Goal: Check status: Check status

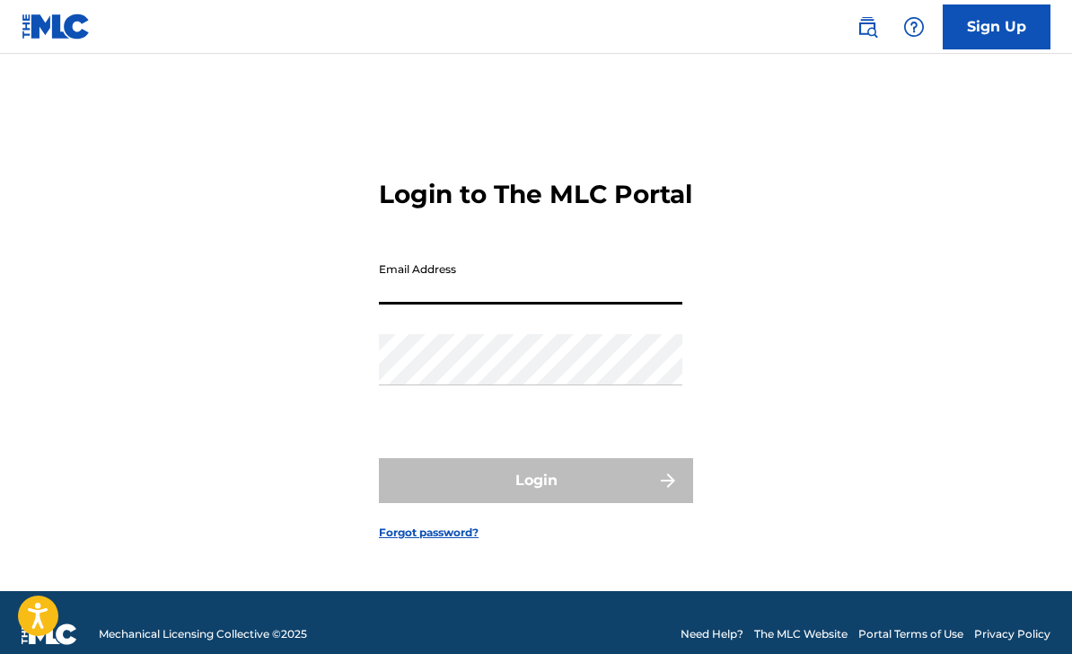
click at [463, 304] on input "Email Address" at bounding box center [531, 278] width 304 height 51
type input "[EMAIL_ADDRESS][DOMAIN_NAME]"
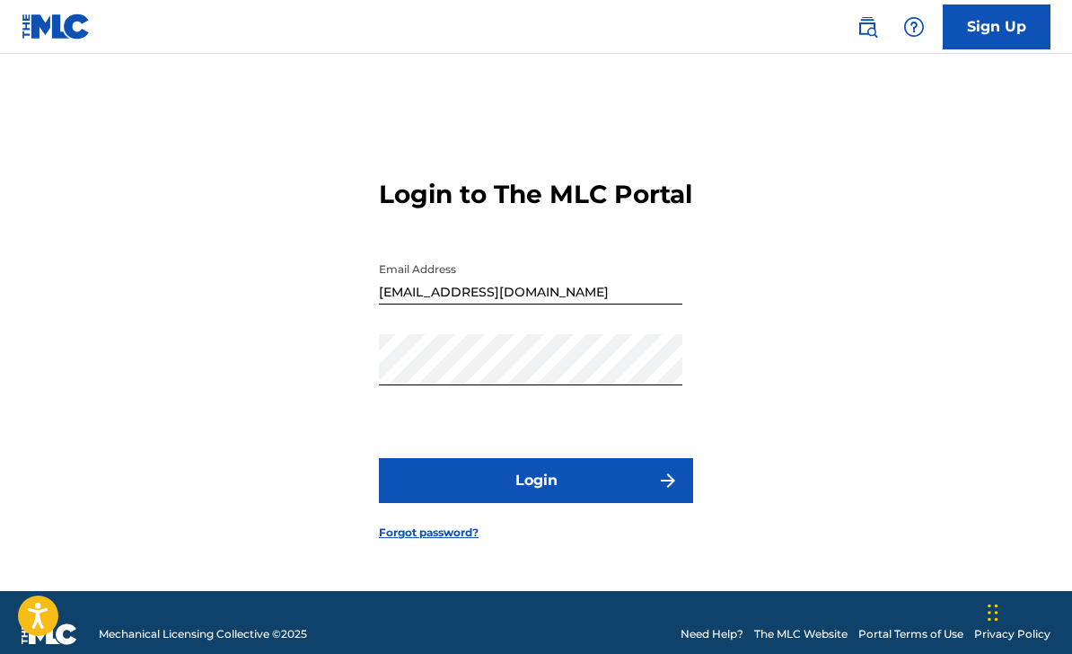
click at [490, 503] on button "Login" at bounding box center [536, 480] width 314 height 45
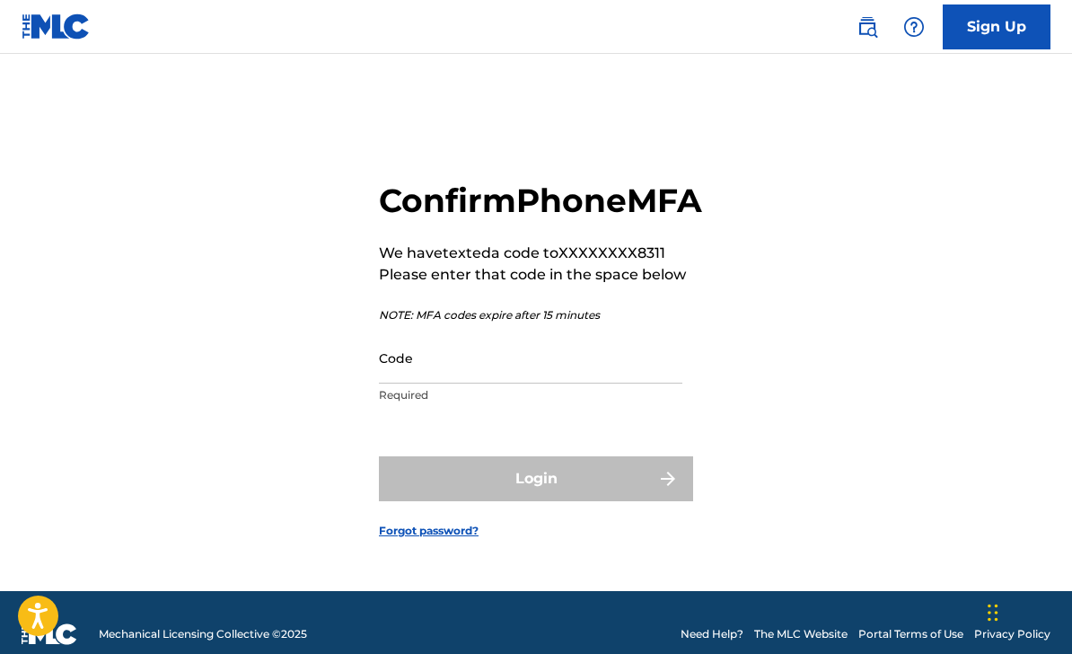
click at [428, 383] on input "Code" at bounding box center [531, 357] width 304 height 51
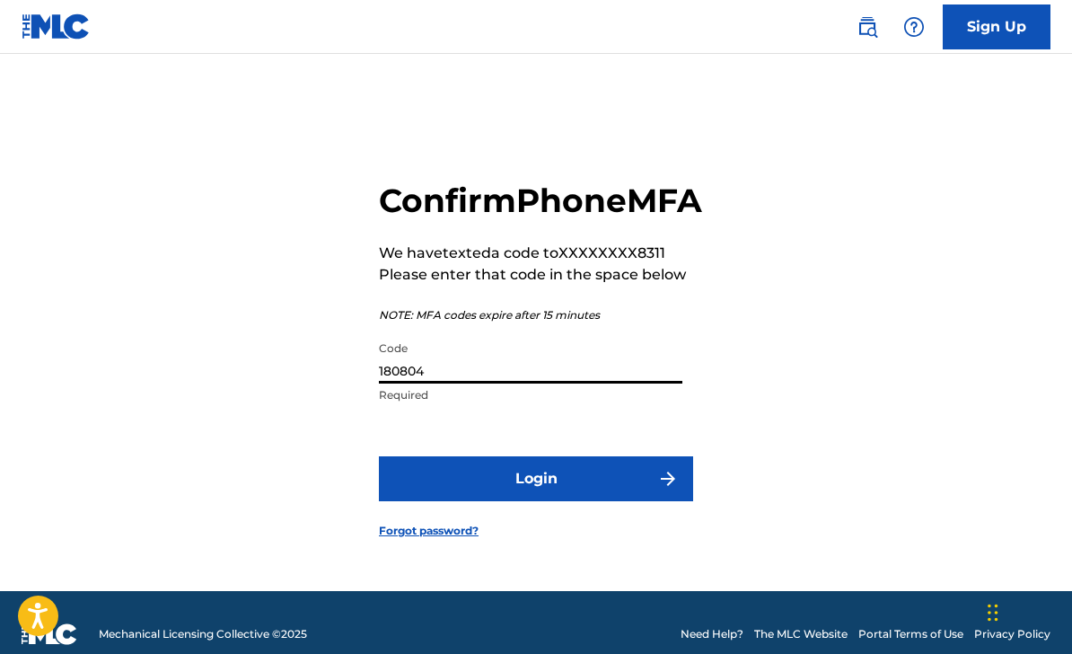
type input "180804"
click at [379, 456] on button "Login" at bounding box center [536, 478] width 314 height 45
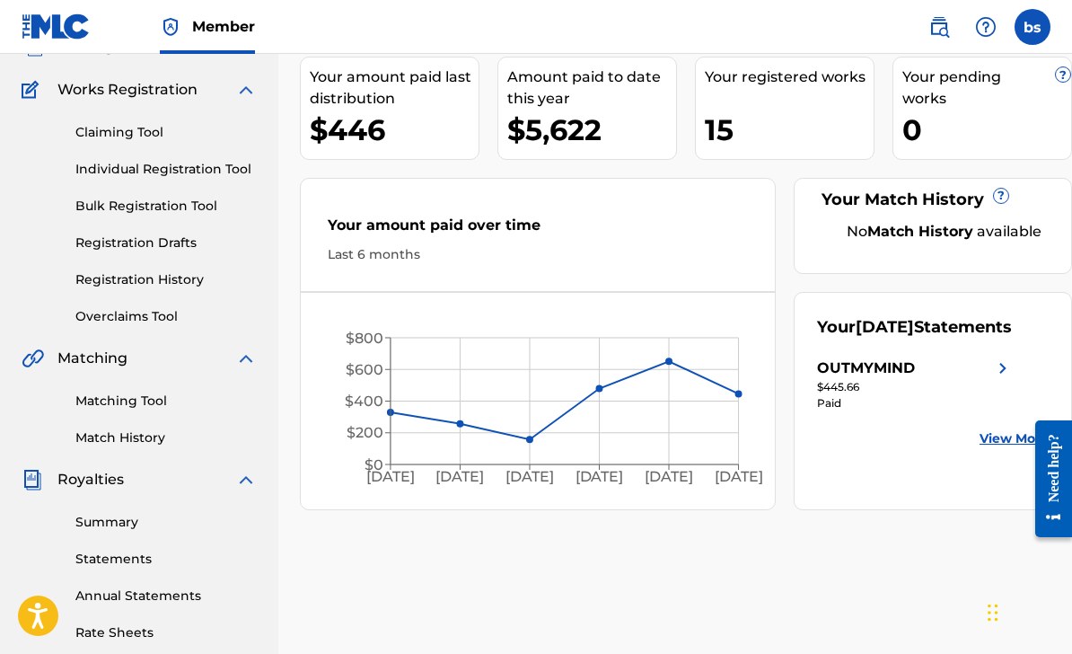
scroll to position [144, 0]
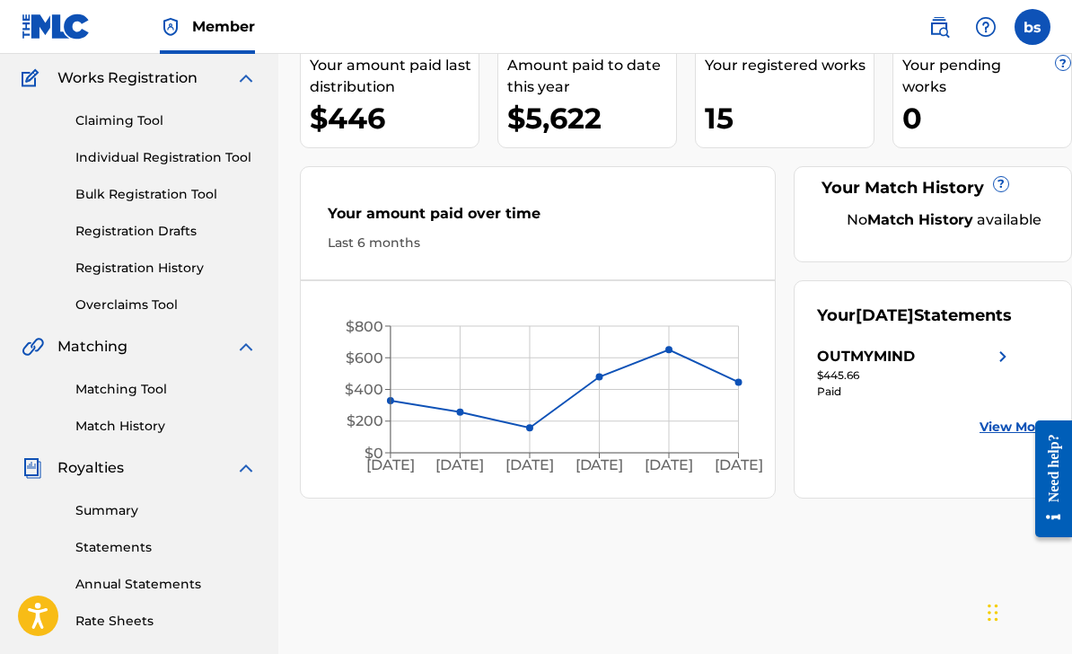
click at [111, 501] on link "Summary" at bounding box center [165, 510] width 181 height 19
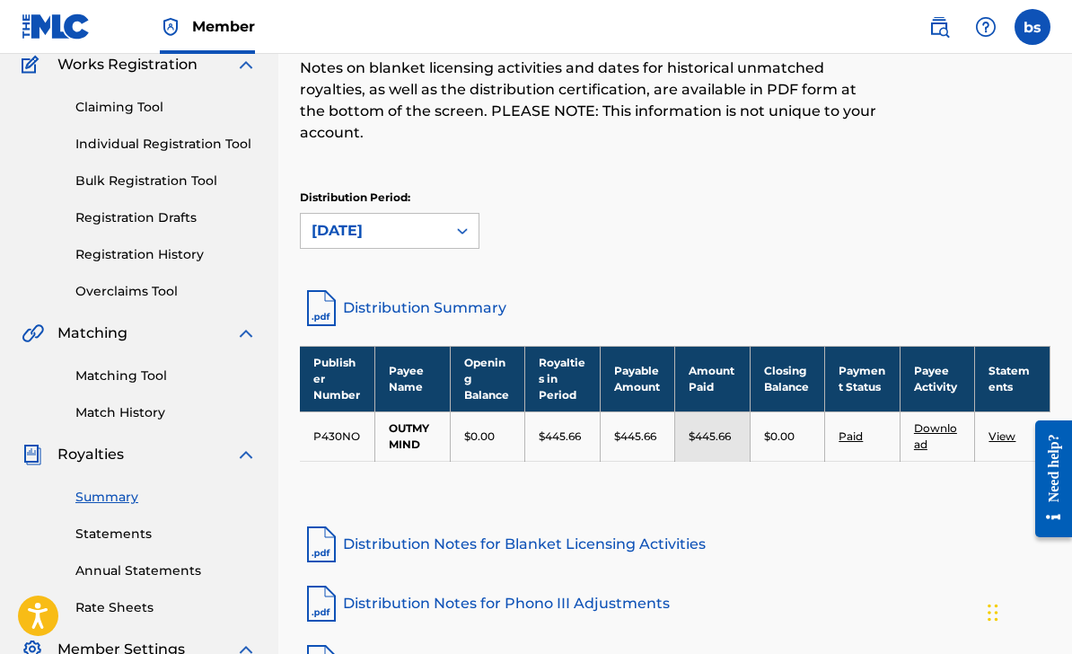
scroll to position [247, 0]
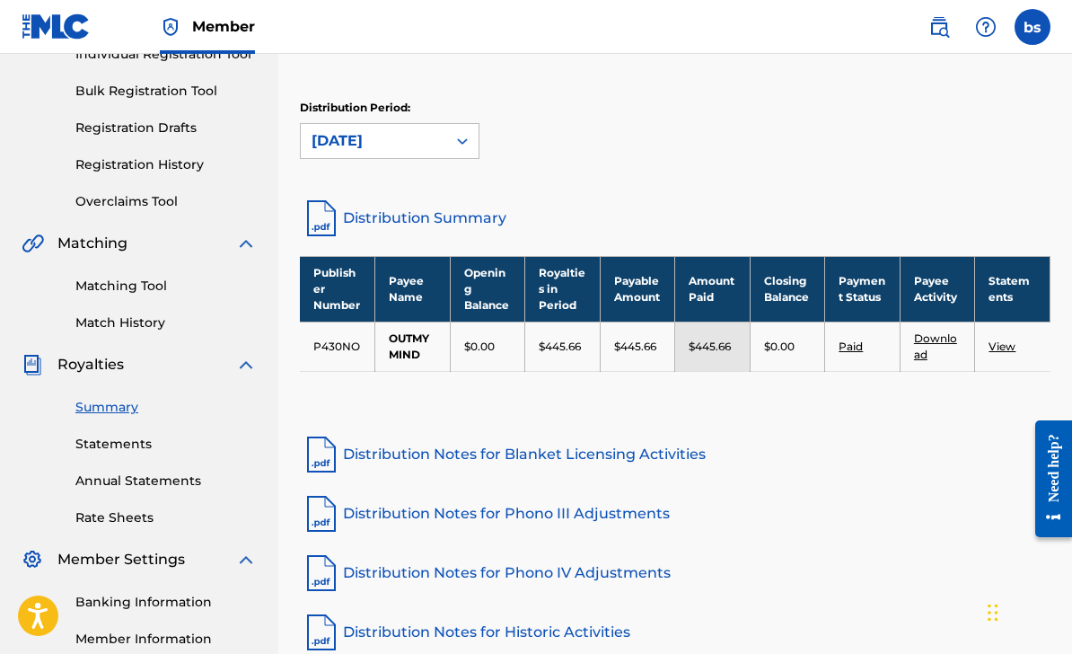
click at [132, 480] on link "Annual Statements" at bounding box center [165, 481] width 181 height 19
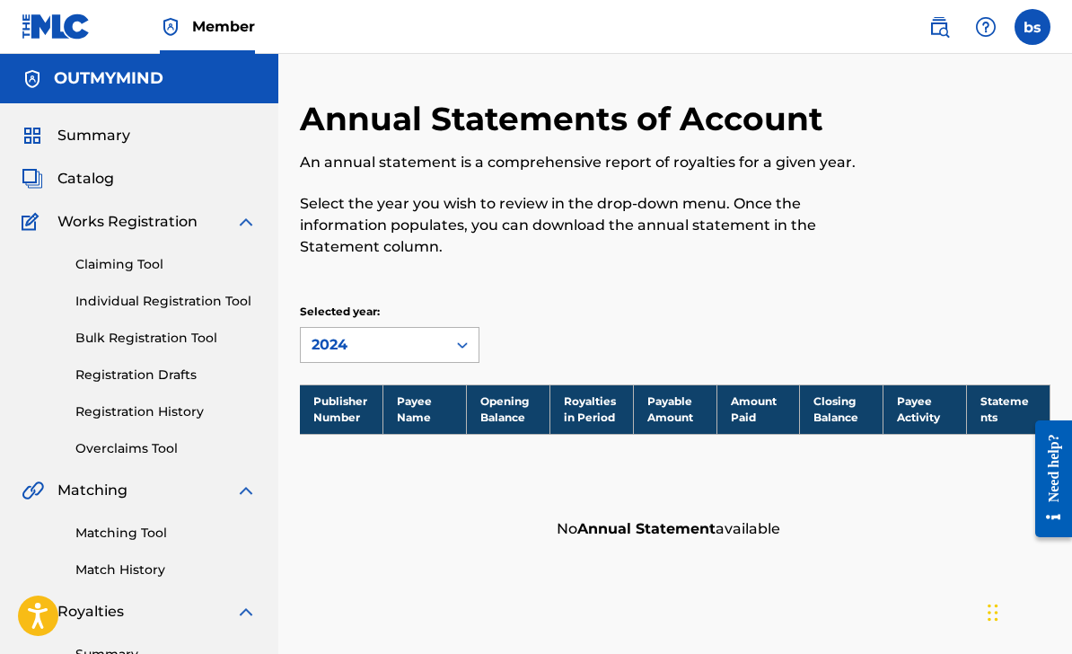
click at [394, 342] on div "2024" at bounding box center [374, 345] width 124 height 22
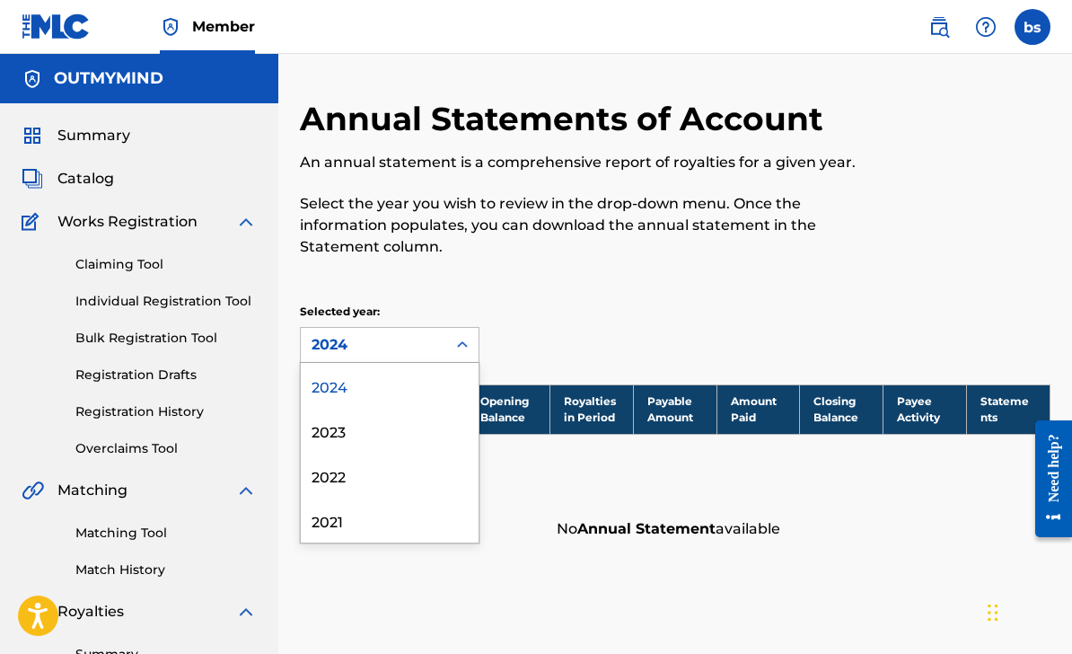
click at [410, 301] on div "Annual Statements of Account An annual statement is a comprehensive report of r…" at bounding box center [675, 324] width 751 height 450
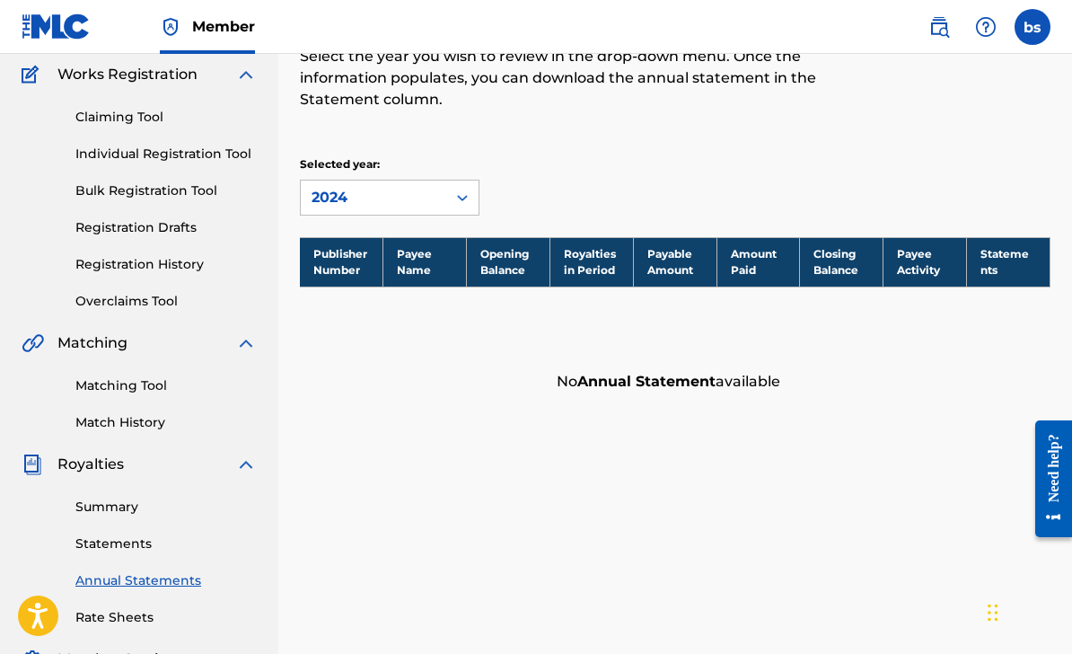
scroll to position [261, 0]
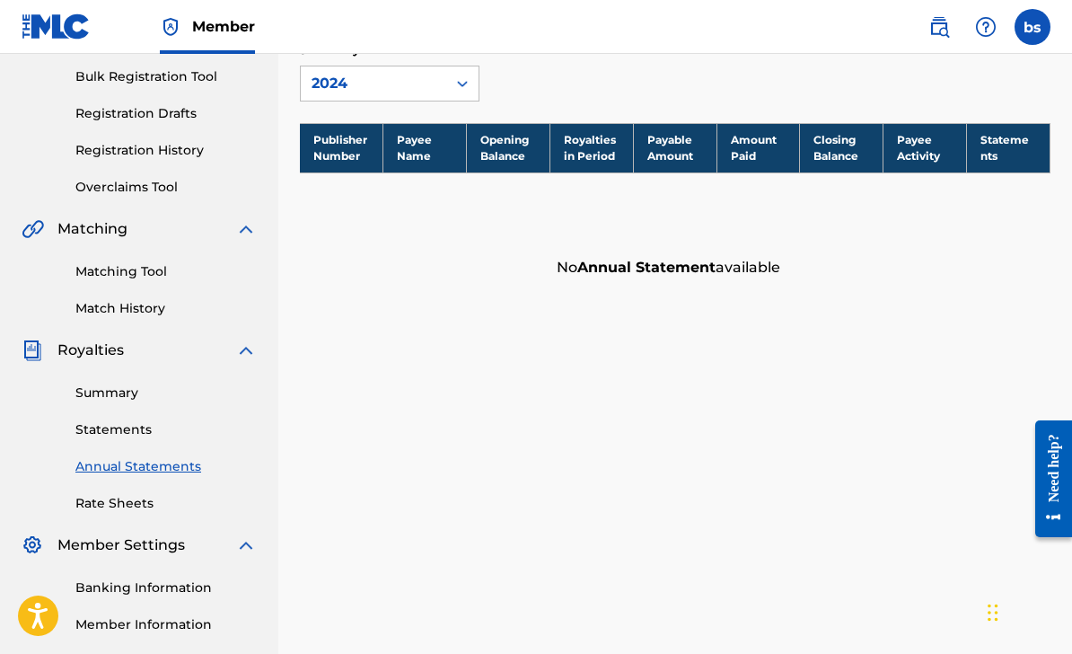
click at [120, 428] on link "Statements" at bounding box center [165, 429] width 181 height 19
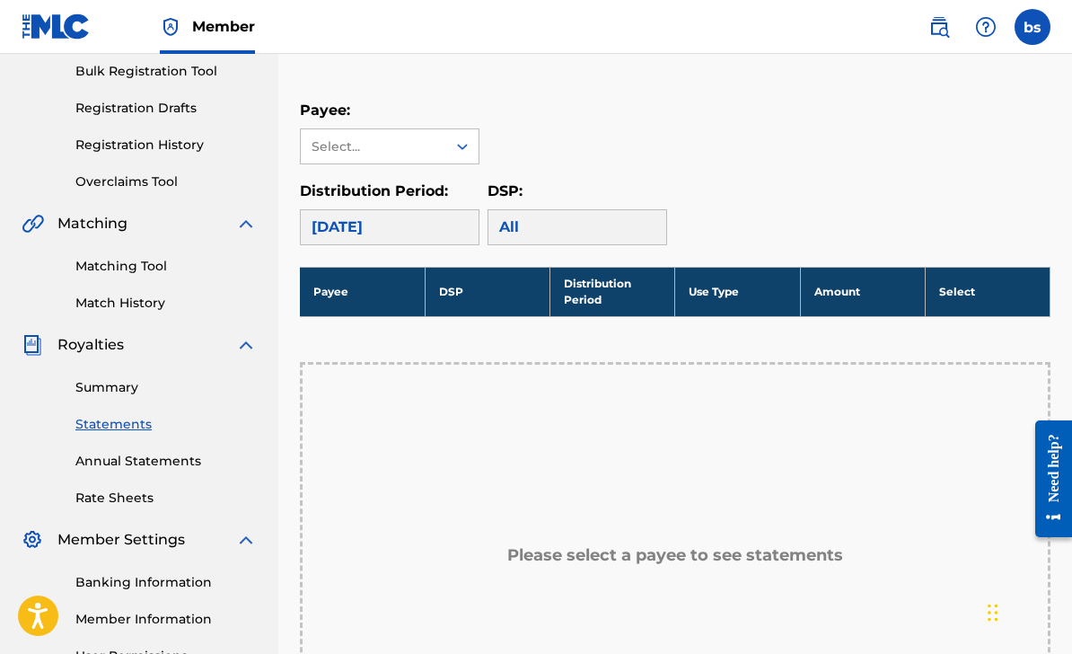
scroll to position [301, 0]
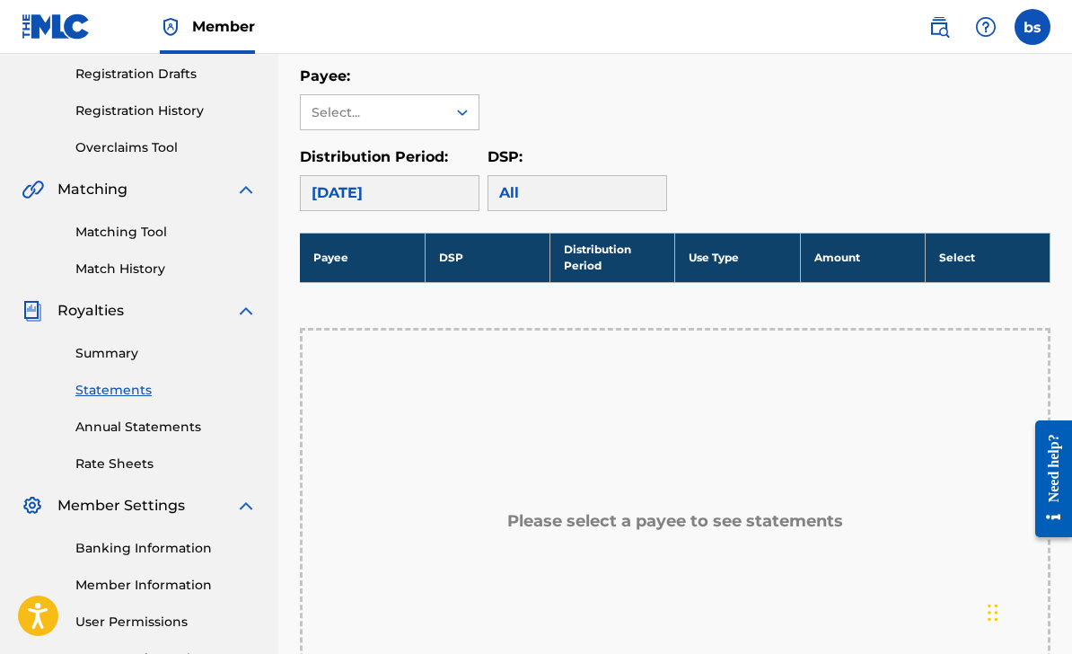
click at [408, 197] on div "[DATE]" at bounding box center [390, 193] width 180 height 36
click at [561, 180] on div "All" at bounding box center [578, 193] width 180 height 36
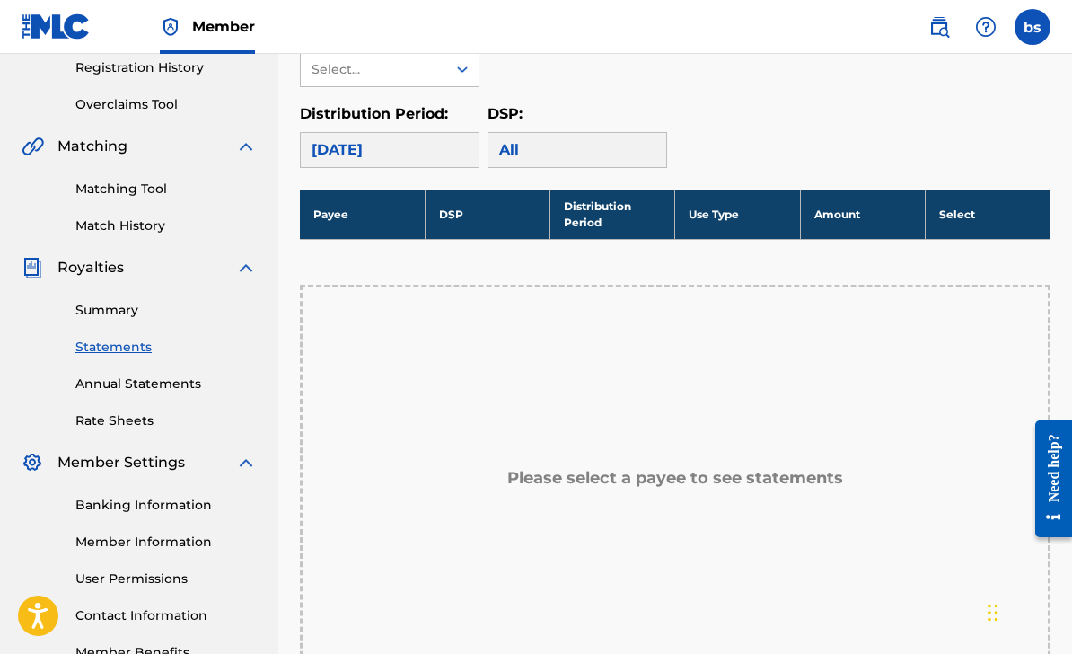
scroll to position [164, 0]
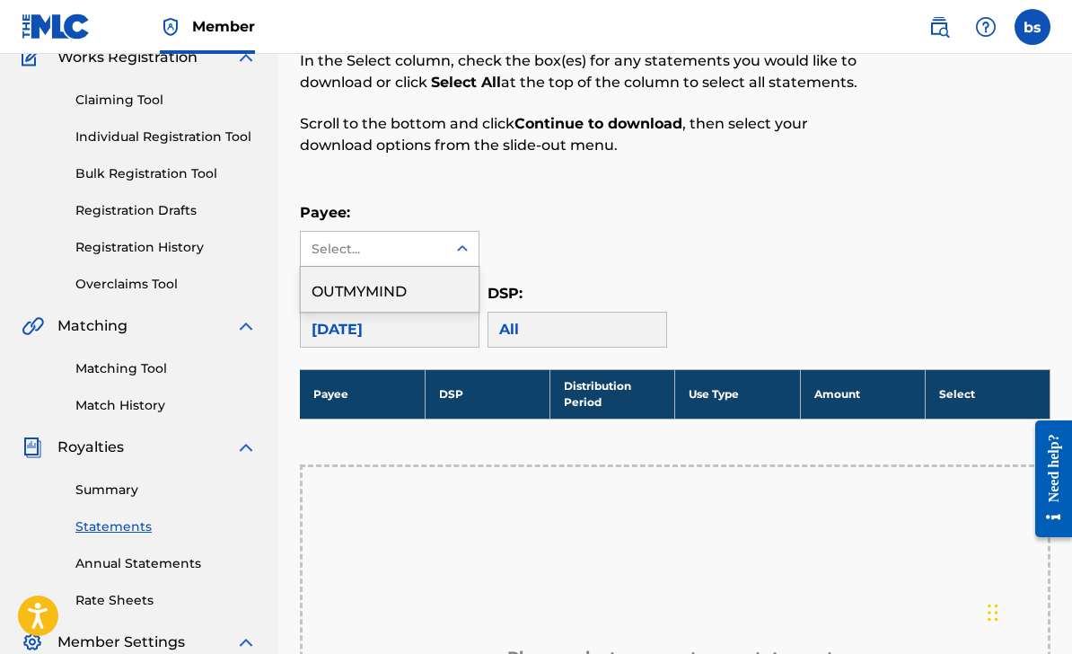
click at [348, 244] on div "Select..." at bounding box center [373, 249] width 122 height 19
click at [372, 287] on div "OUTMYMIND" at bounding box center [390, 289] width 178 height 45
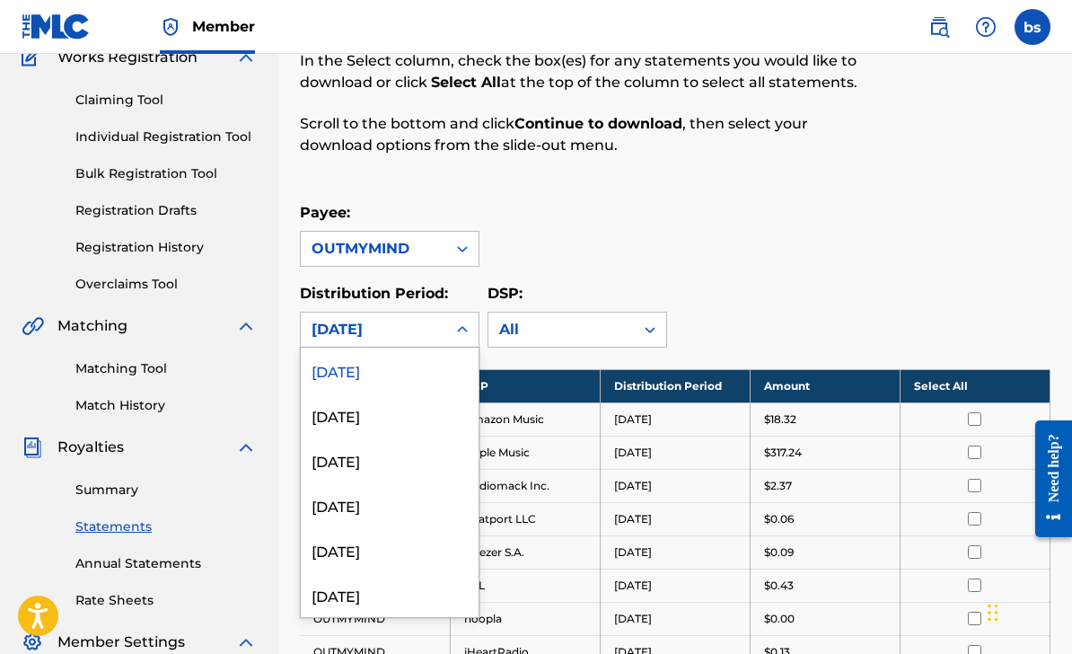
click at [404, 326] on div "[DATE]" at bounding box center [374, 330] width 124 height 22
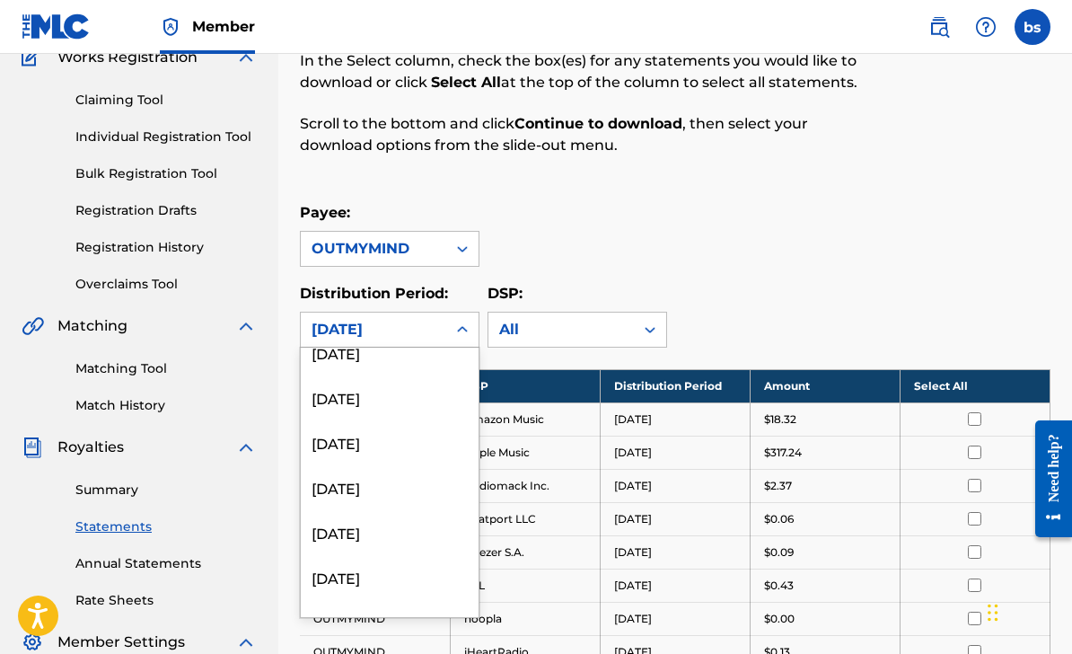
scroll to position [554, 0]
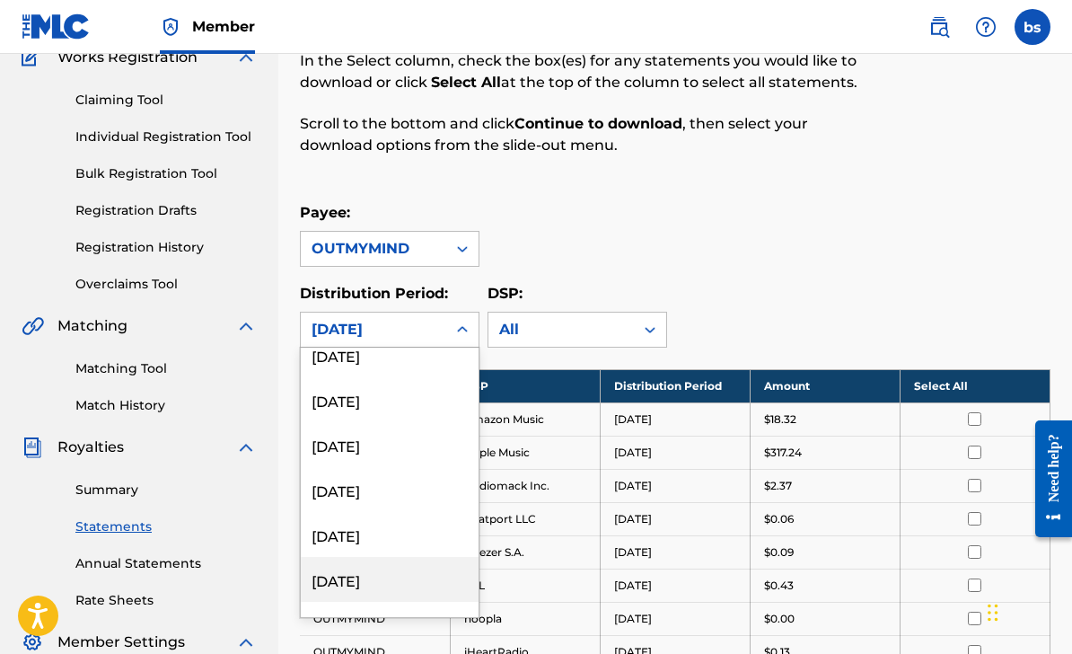
click at [371, 576] on div "[DATE]" at bounding box center [390, 579] width 178 height 45
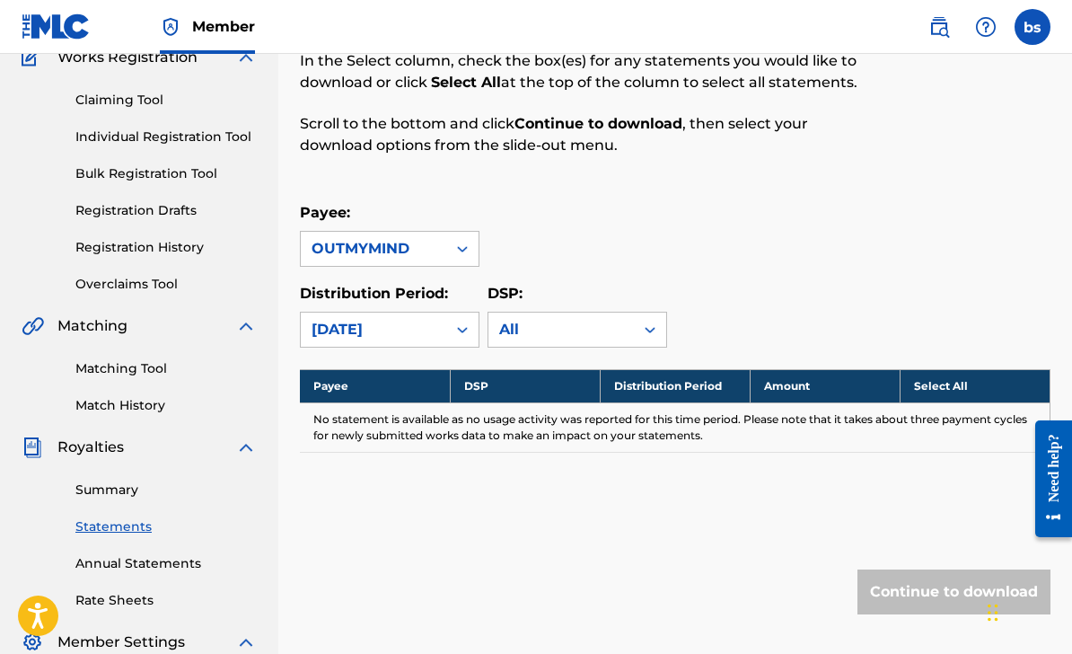
click at [374, 312] on div "[DATE]" at bounding box center [390, 330] width 180 height 36
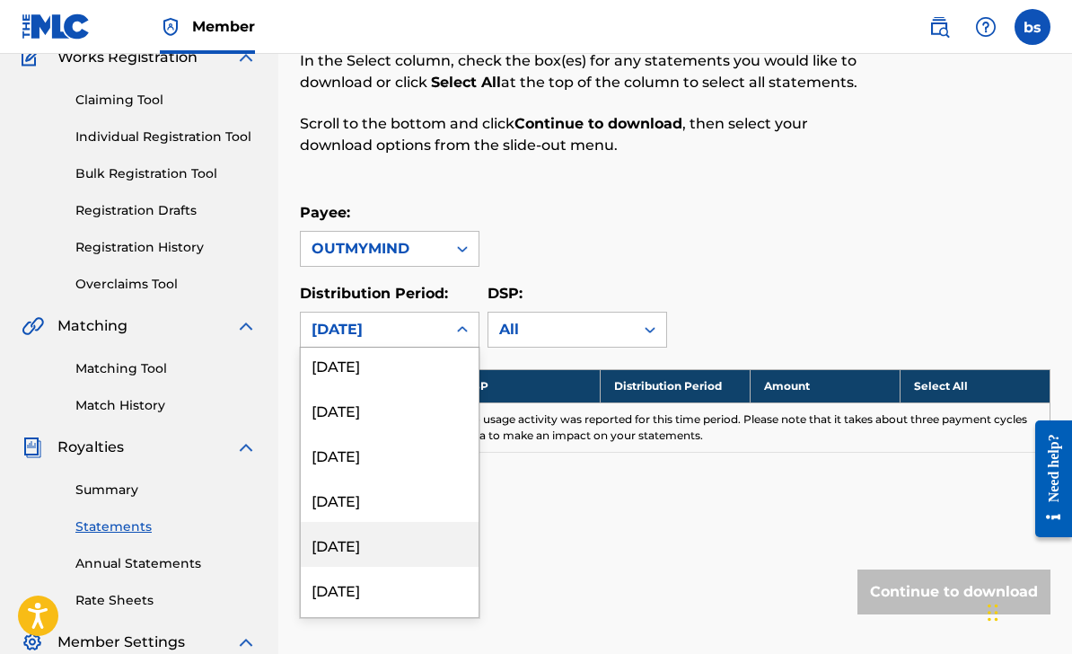
scroll to position [216, 0]
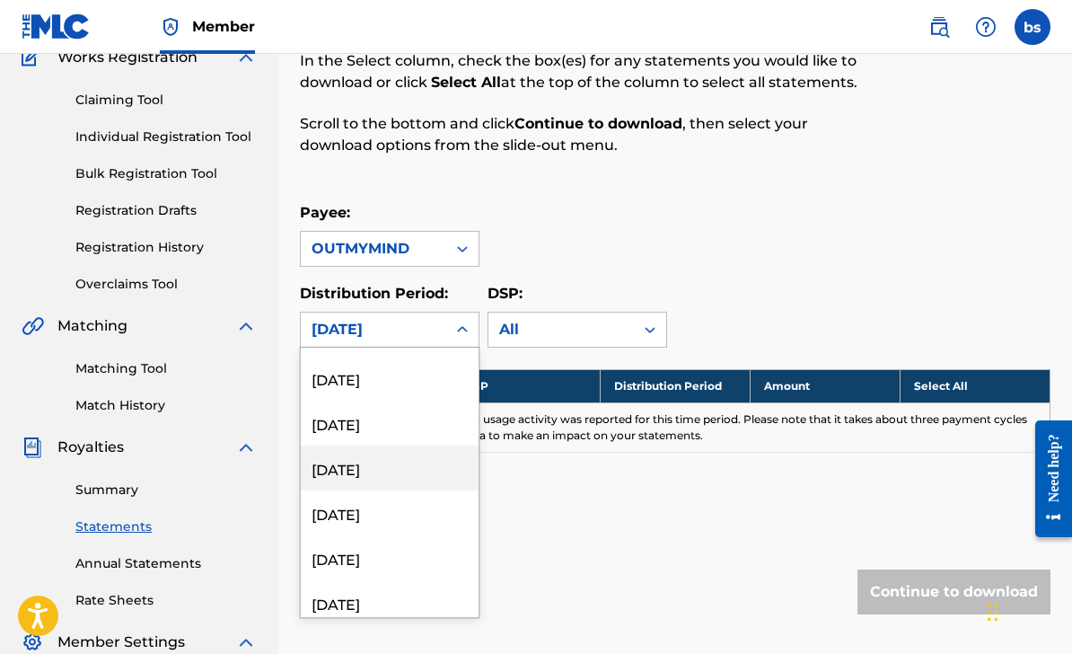
click at [380, 471] on div "[DATE]" at bounding box center [390, 467] width 178 height 45
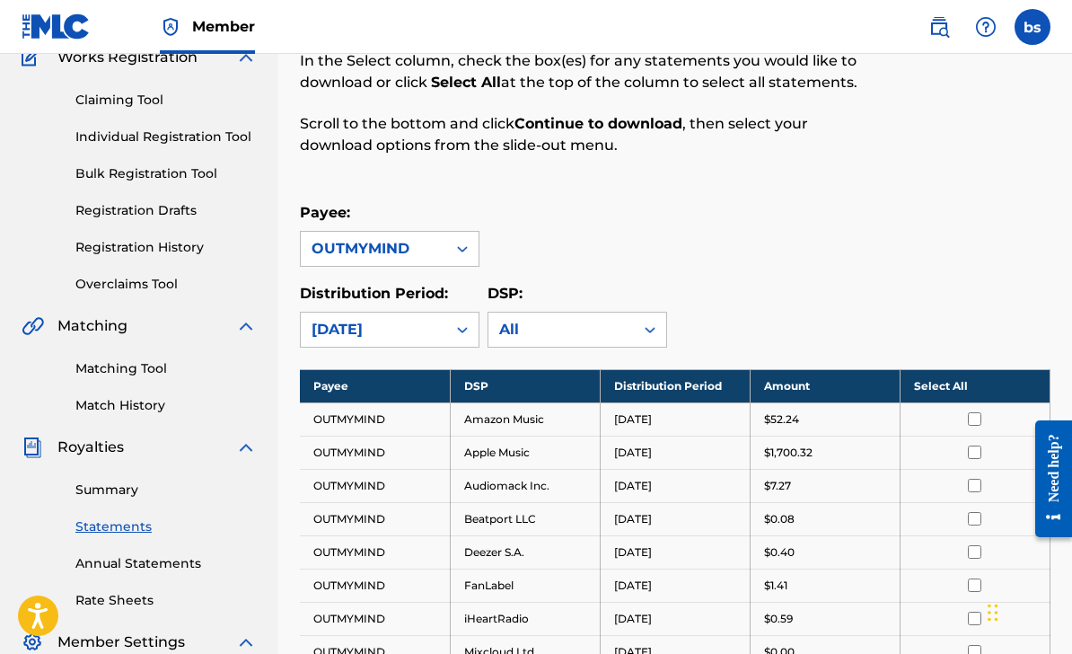
click at [401, 341] on div "[DATE]" at bounding box center [374, 330] width 146 height 34
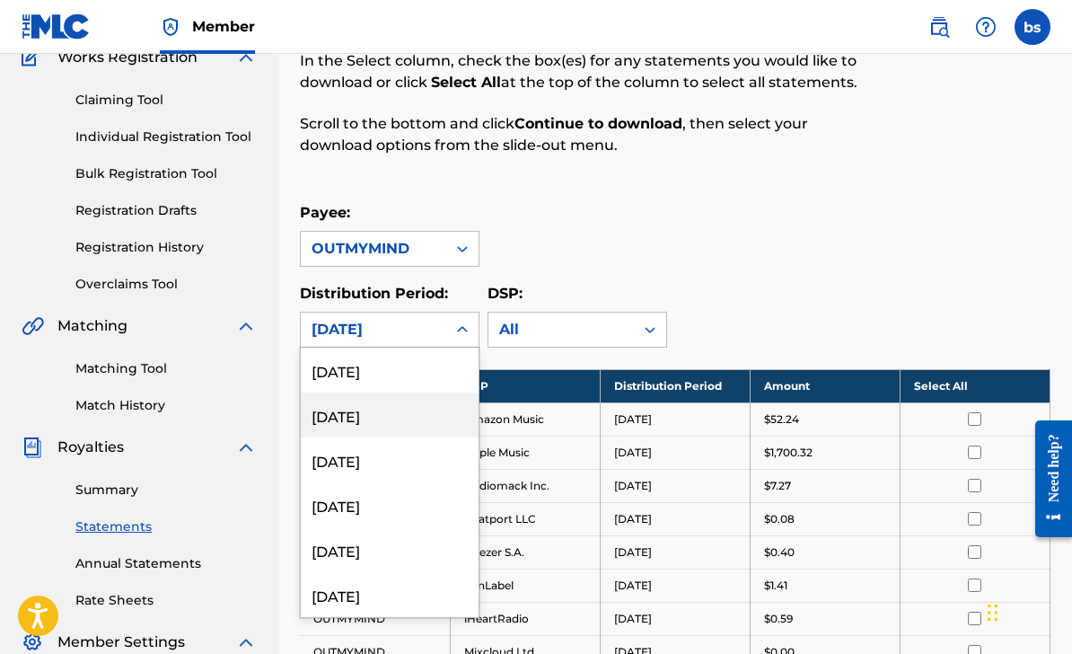
click at [396, 413] on div "[DATE]" at bounding box center [390, 415] width 178 height 45
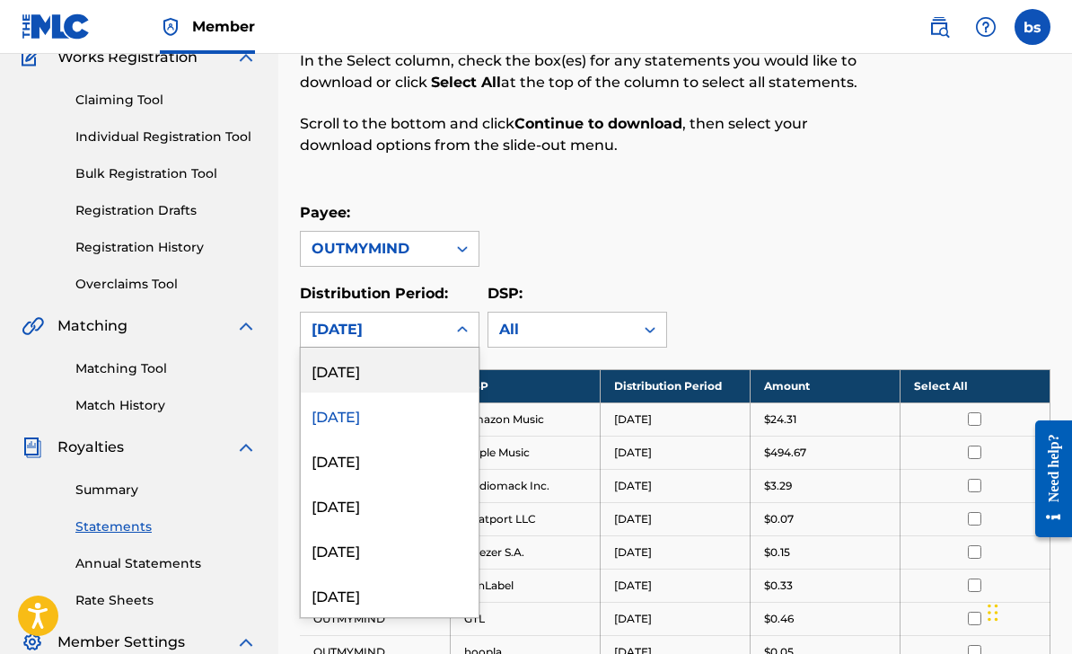
click at [383, 328] on div "[DATE]" at bounding box center [374, 330] width 124 height 22
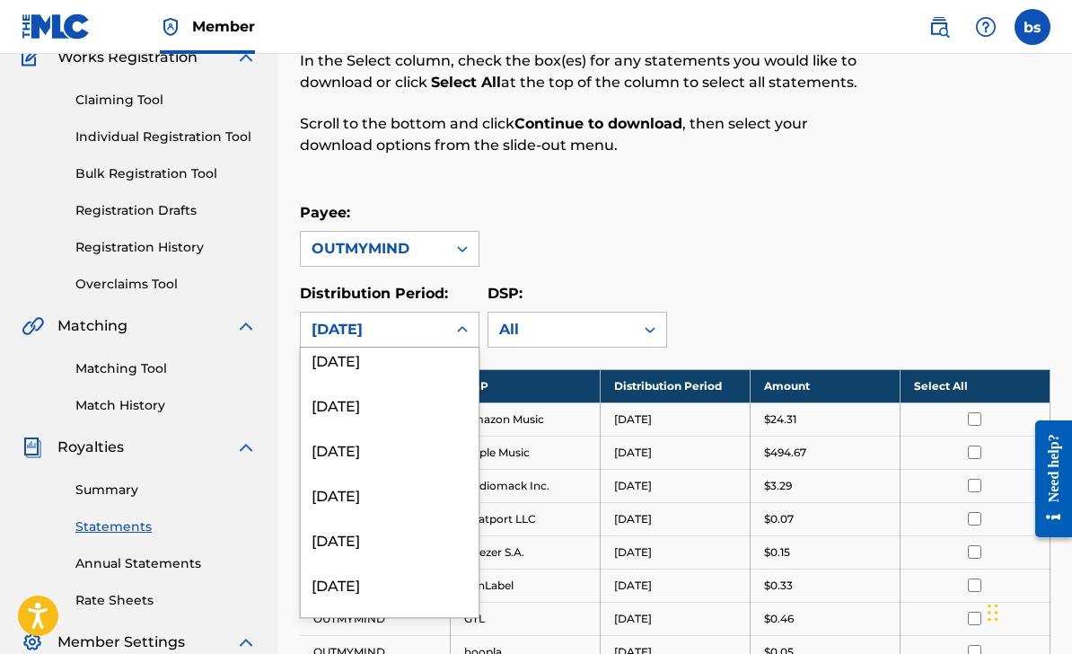
scroll to position [300, 0]
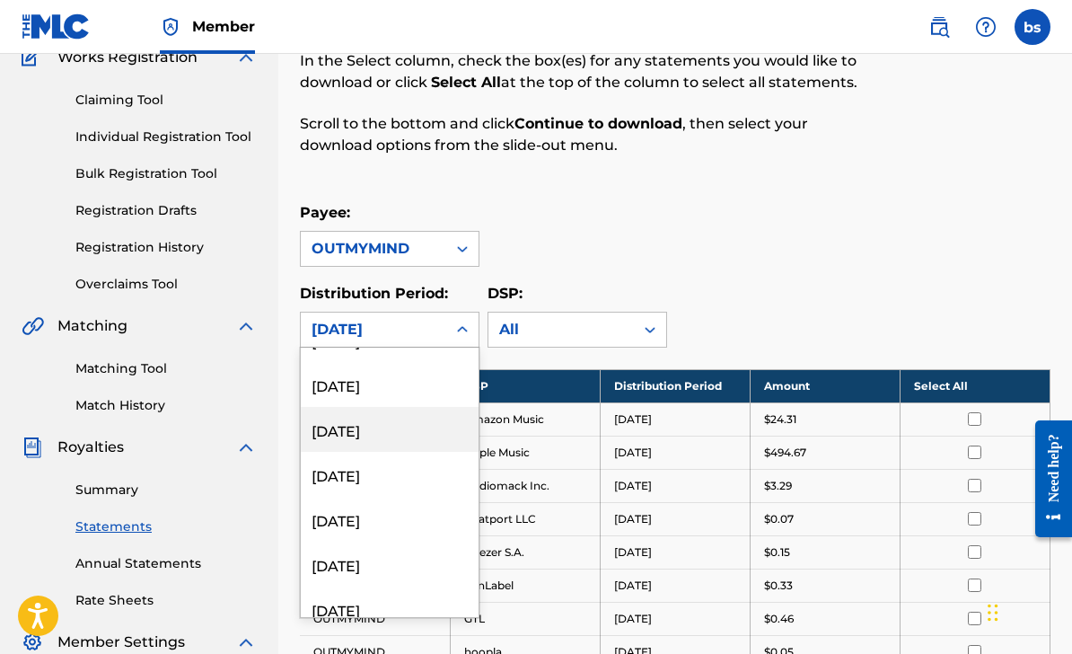
click at [386, 439] on div "[DATE]" at bounding box center [390, 429] width 178 height 45
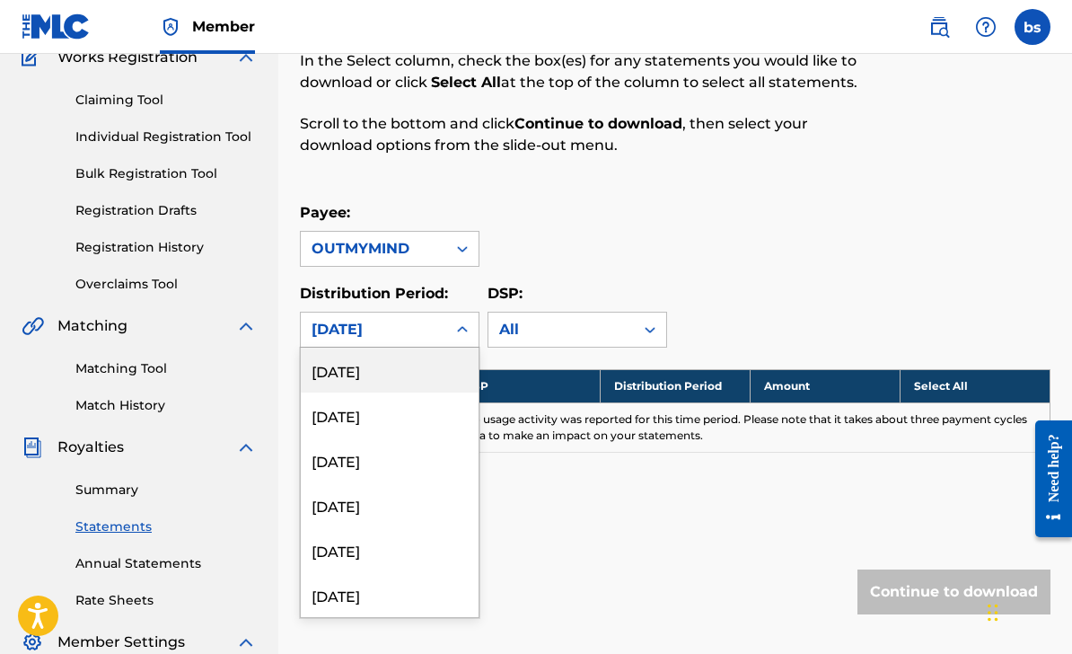
click at [380, 331] on div "[DATE]" at bounding box center [374, 330] width 124 height 22
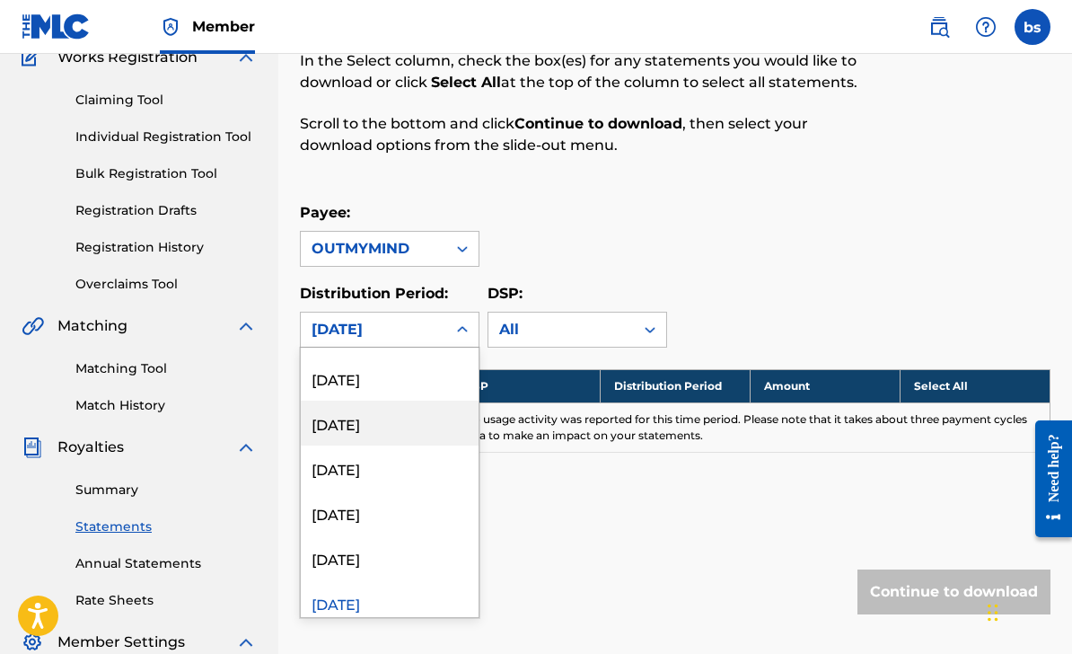
scroll to position [128, 0]
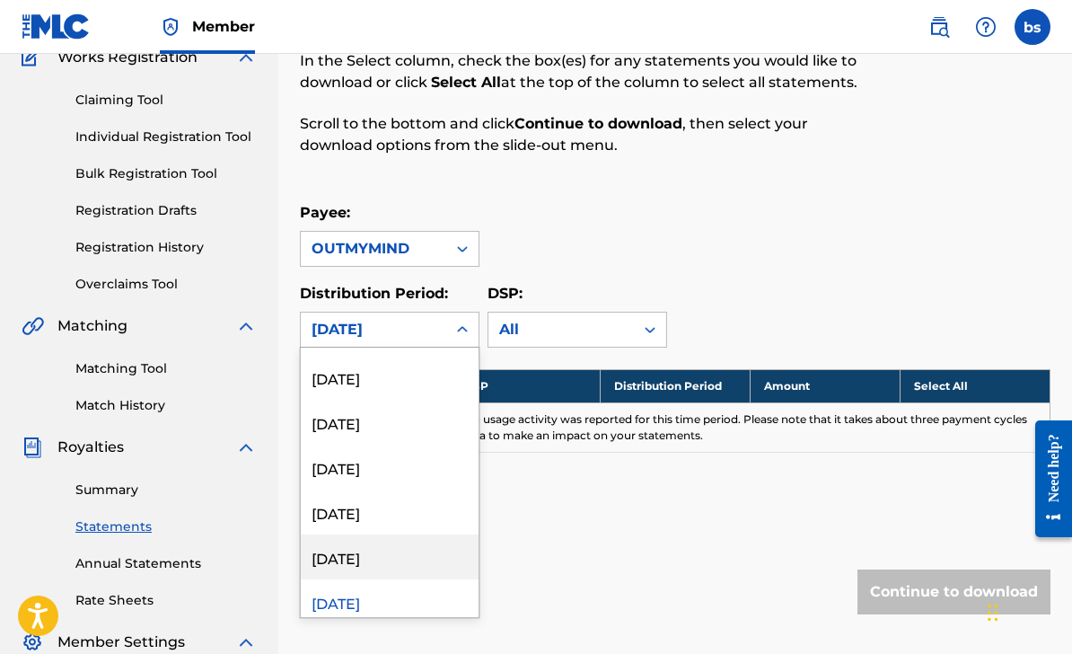
click at [370, 555] on div "[DATE]" at bounding box center [390, 556] width 178 height 45
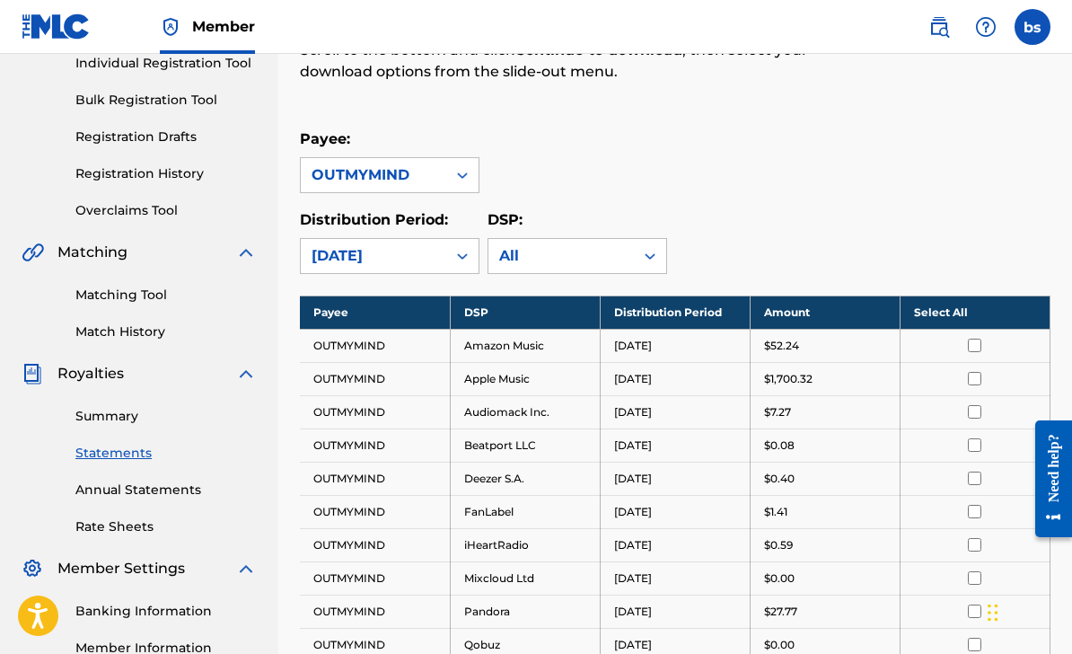
scroll to position [283, 0]
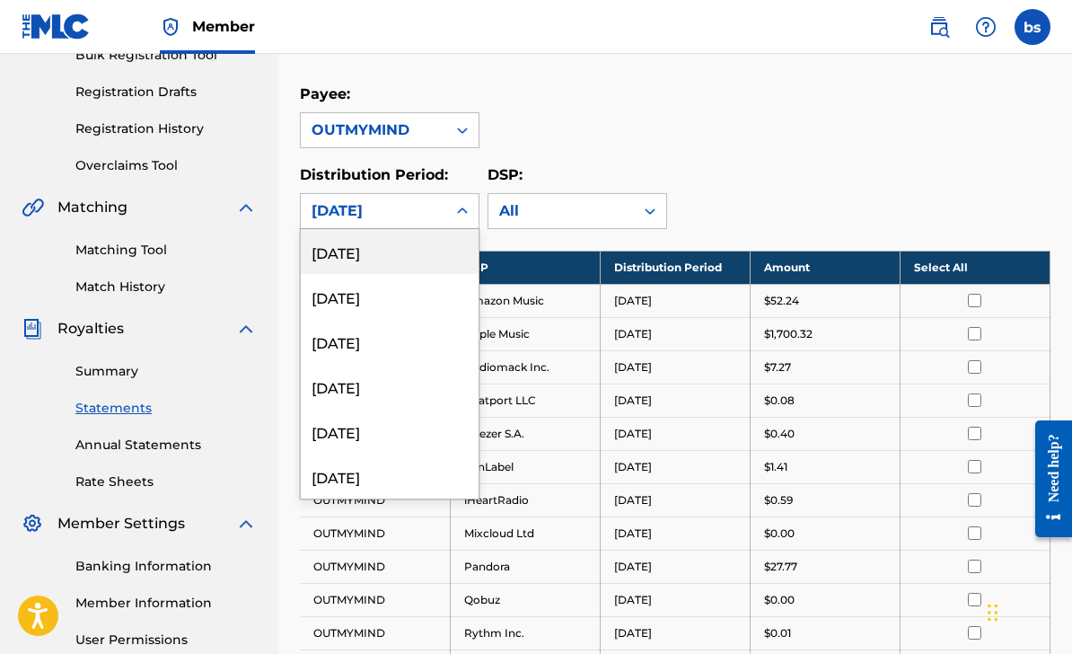
click at [429, 210] on div "[DATE]" at bounding box center [374, 211] width 124 height 22
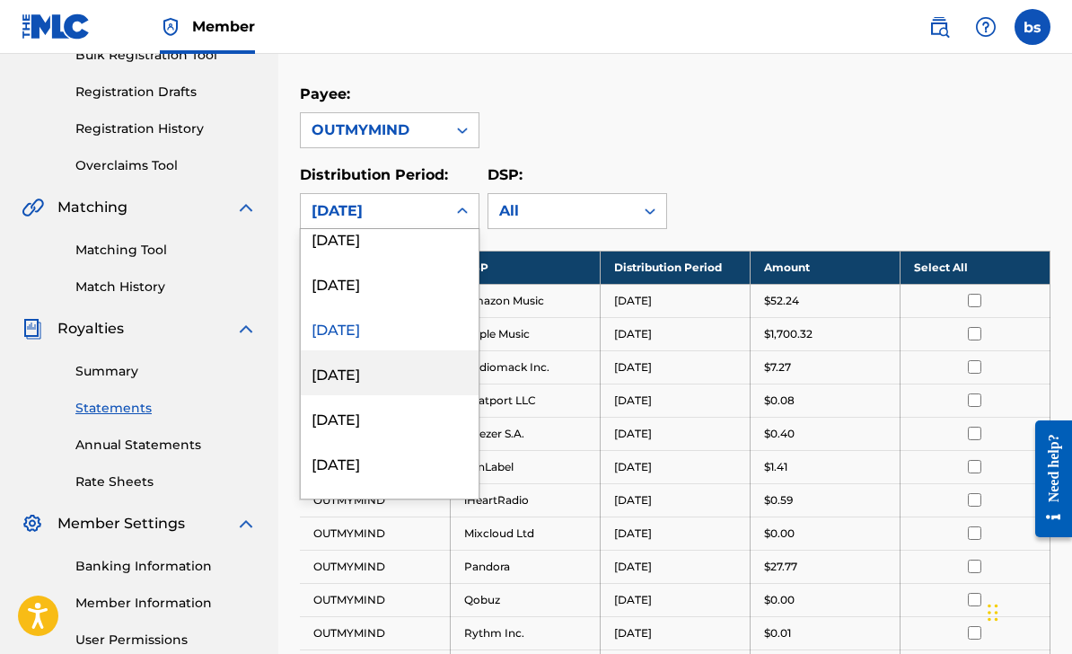
scroll to position [251, 0]
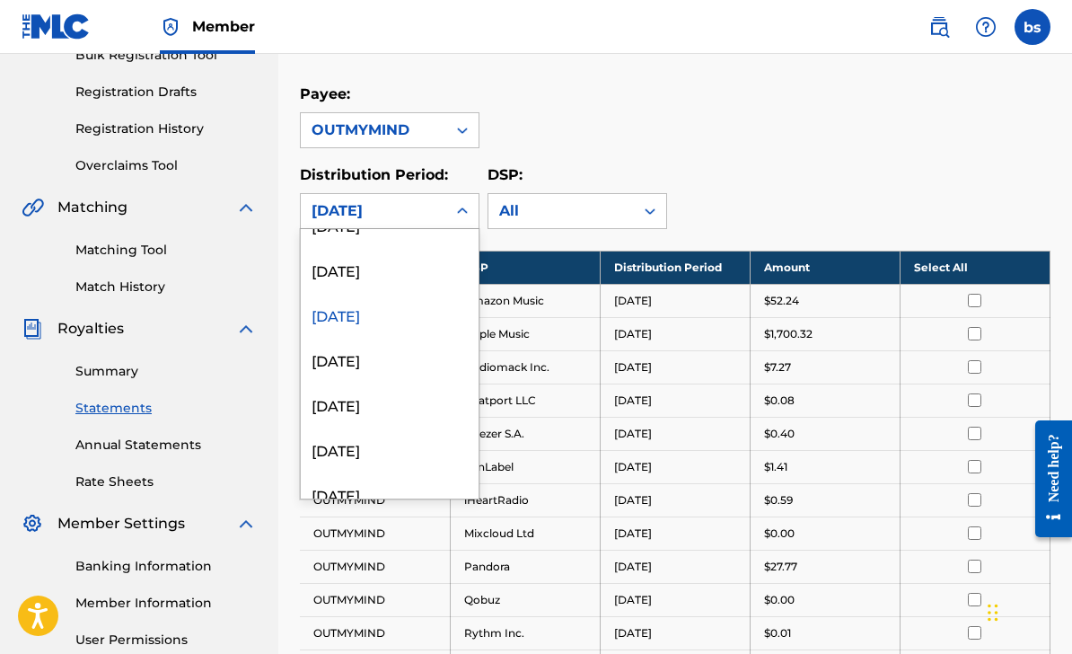
click at [358, 319] on div "[DATE]" at bounding box center [390, 314] width 178 height 45
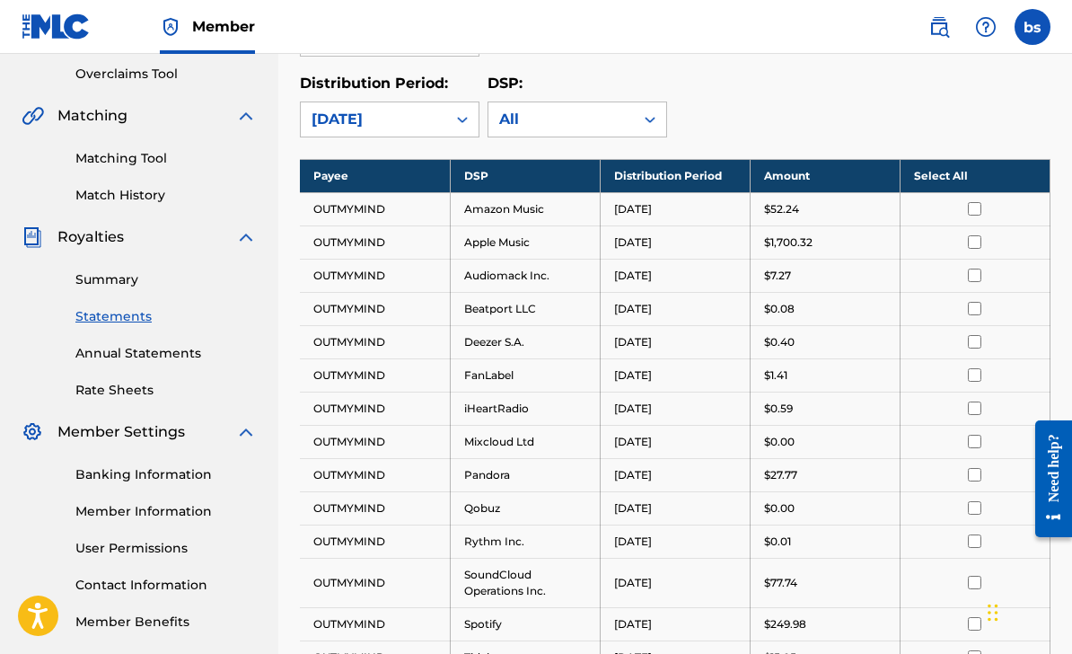
scroll to position [0, 0]
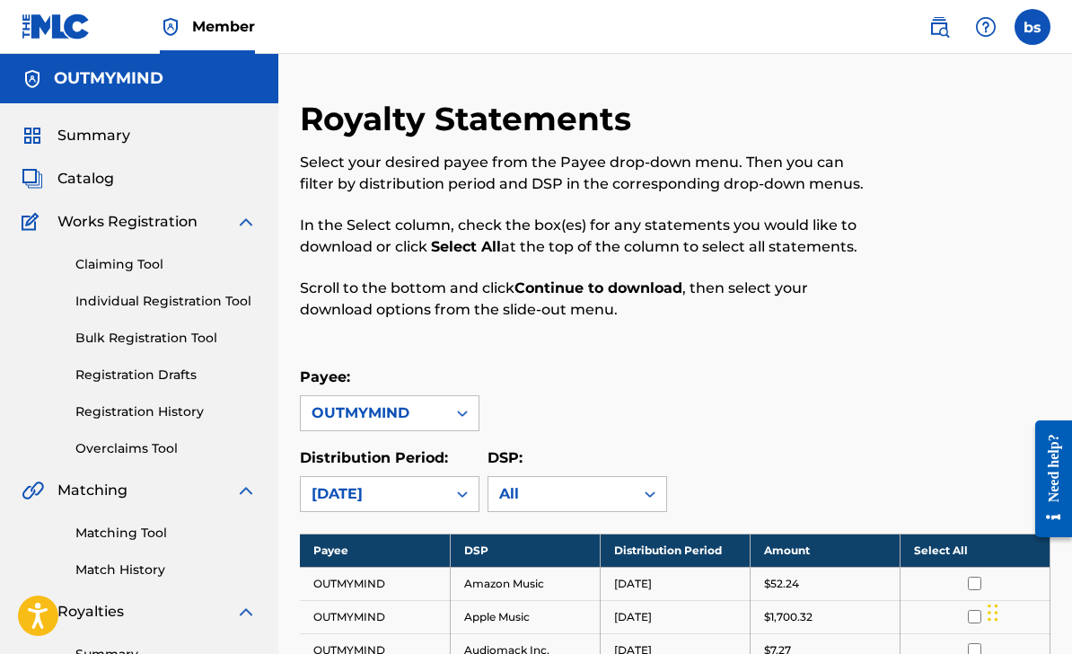
click at [1033, 22] on label at bounding box center [1033, 27] width 36 height 36
click at [1033, 27] on input "bs [PERSON_NAME] [EMAIL_ADDRESS][DOMAIN_NAME] Notification Preferences Profile …" at bounding box center [1033, 27] width 0 height 0
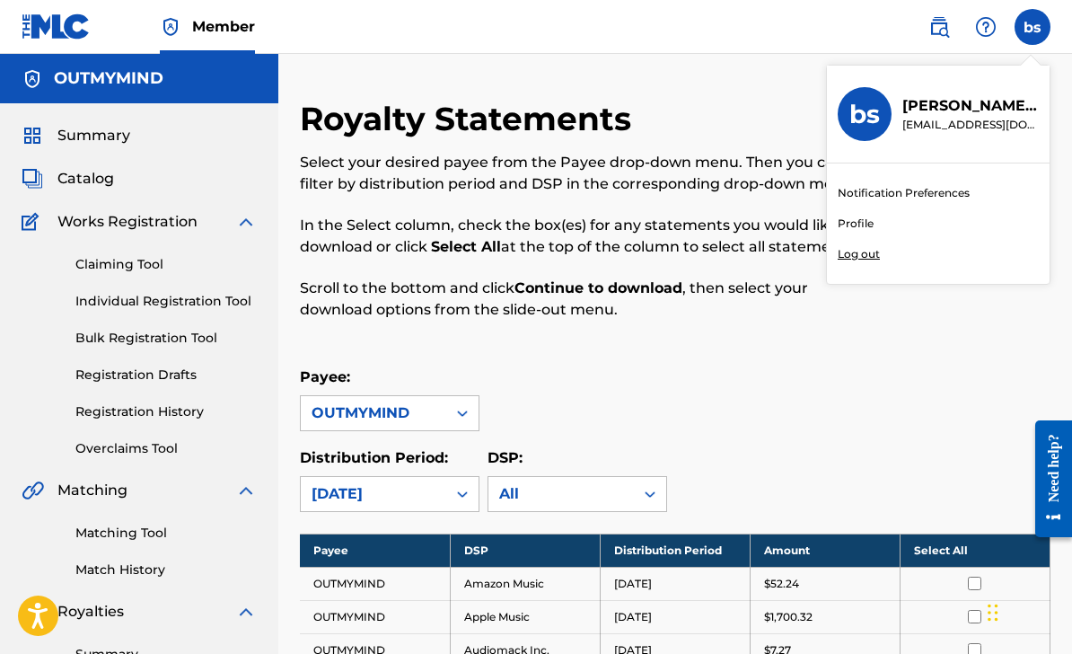
drag, startPoint x: 869, startPoint y: 254, endPoint x: 957, endPoint y: 139, distance: 144.2
click at [869, 254] on p "Log out" at bounding box center [859, 254] width 42 height 16
click at [1033, 27] on input "bs [PERSON_NAME] [EMAIL_ADDRESS][DOMAIN_NAME] Notification Preferences Profile …" at bounding box center [1033, 27] width 0 height 0
